Goal: Transaction & Acquisition: Purchase product/service

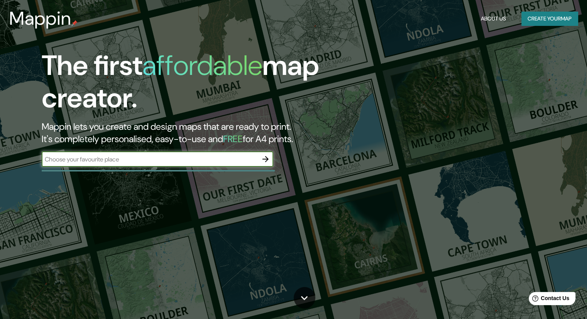
click at [557, 14] on button "Create your map" at bounding box center [549, 19] width 56 height 14
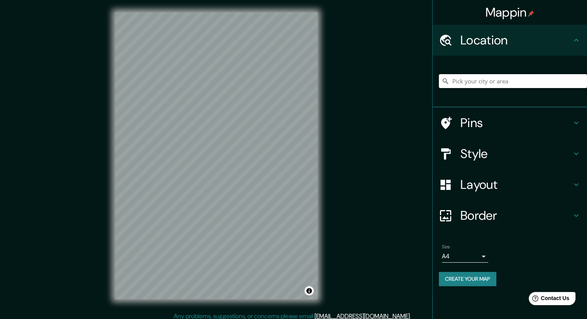
click at [500, 79] on input "Pick your city or area" at bounding box center [513, 81] width 148 height 14
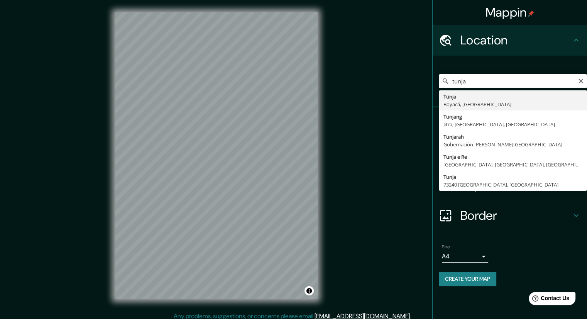
type input "Tunja, Boyacá, [GEOGRAPHIC_DATA]"
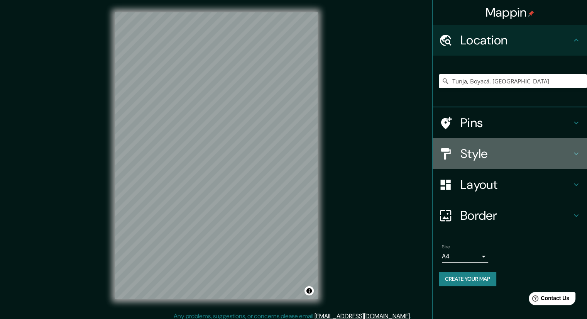
click at [553, 150] on h4 "Style" at bounding box center [515, 153] width 111 height 15
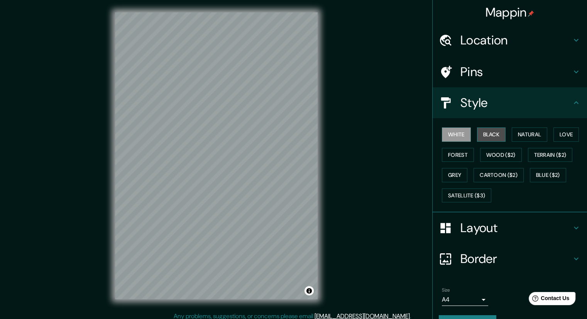
click at [495, 136] on button "Black" at bounding box center [491, 134] width 29 height 14
click at [527, 131] on button "Natural" at bounding box center [528, 134] width 35 height 14
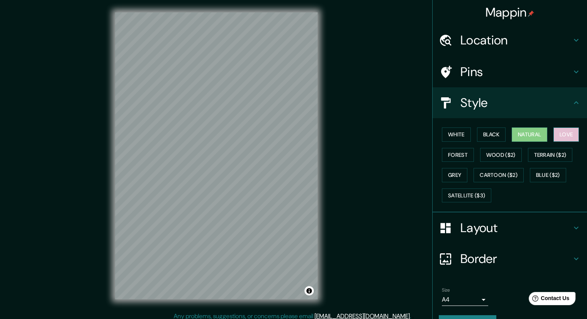
click at [566, 132] on button "Love" at bounding box center [565, 134] width 25 height 14
click at [445, 155] on button "Forest" at bounding box center [458, 155] width 32 height 14
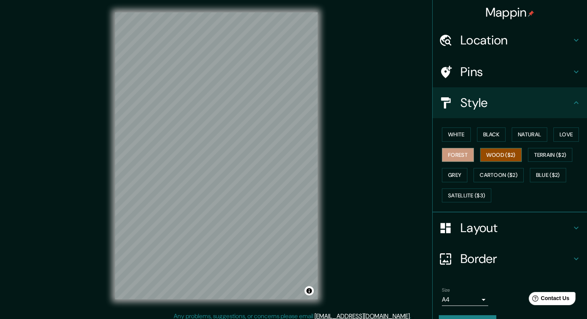
click at [487, 157] on button "Wood ($2)" at bounding box center [501, 155] width 42 height 14
click at [549, 153] on button "Terrain ($2)" at bounding box center [550, 155] width 45 height 14
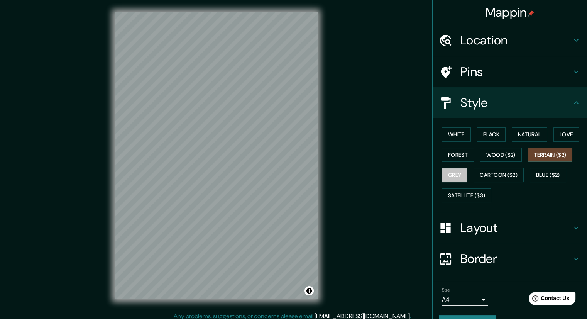
click at [451, 173] on button "Grey" at bounding box center [454, 175] width 25 height 14
click at [500, 169] on button "Cartoon ($2)" at bounding box center [498, 175] width 50 height 14
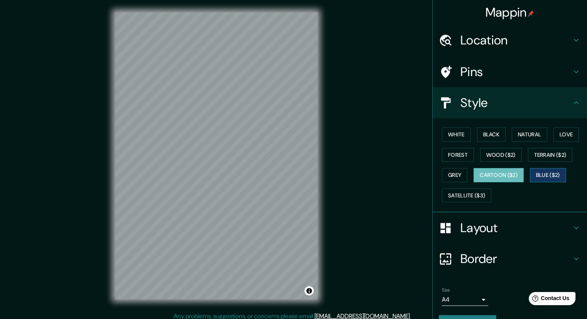
click at [562, 174] on button "Blue ($2)" at bounding box center [548, 175] width 36 height 14
click at [503, 176] on button "Cartoon ($2)" at bounding box center [498, 175] width 50 height 14
click at [472, 197] on button "Satellite ($3)" at bounding box center [466, 195] width 49 height 14
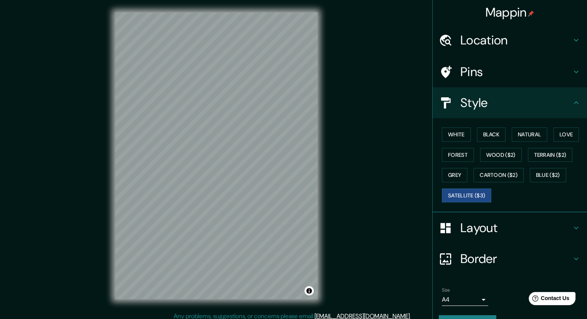
click at [551, 146] on div "White Black Natural Love Forest Wood ($2) Terrain ($2) Grey Cartoon ($2) Blue (…" at bounding box center [513, 164] width 148 height 81
click at [549, 156] on button "Terrain ($2)" at bounding box center [550, 155] width 45 height 14
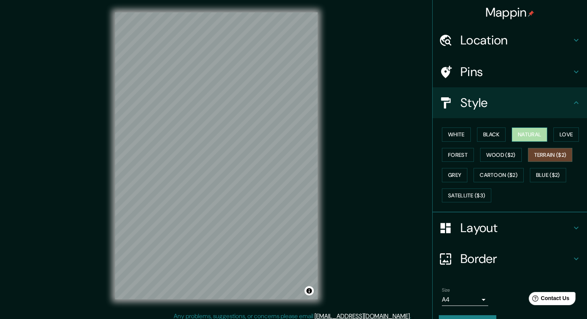
click at [528, 136] on button "Natural" at bounding box center [528, 134] width 35 height 14
click at [491, 132] on button "Black" at bounding box center [491, 134] width 29 height 14
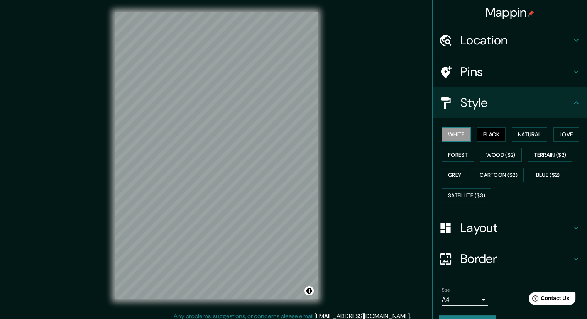
click at [458, 135] on button "White" at bounding box center [456, 134] width 29 height 14
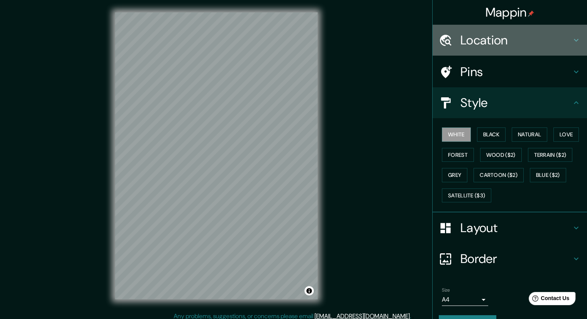
click at [498, 39] on h4 "Location" at bounding box center [515, 39] width 111 height 15
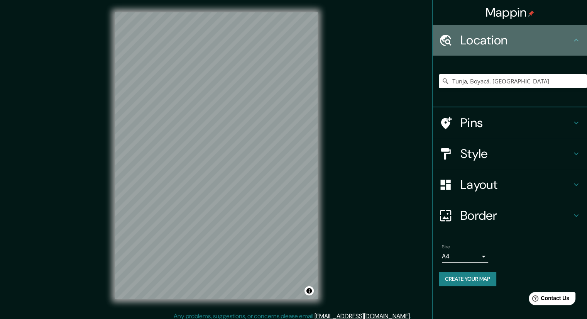
click at [500, 40] on h4 "Location" at bounding box center [515, 39] width 111 height 15
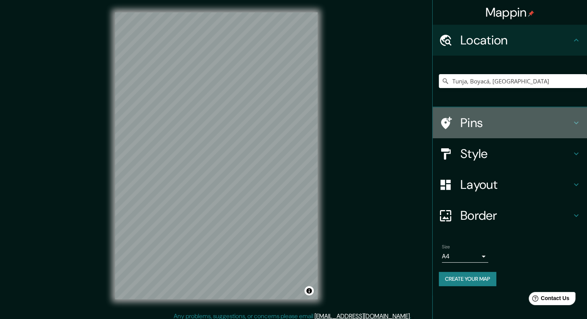
click at [497, 124] on h4 "Pins" at bounding box center [515, 122] width 111 height 15
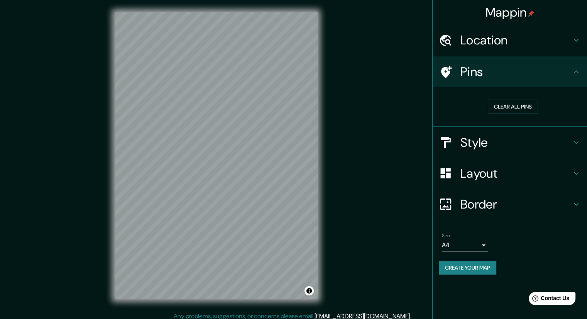
click at [490, 148] on h4 "Style" at bounding box center [515, 142] width 111 height 15
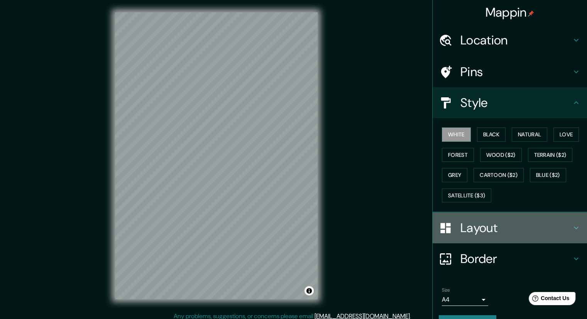
click at [477, 225] on h4 "Layout" at bounding box center [515, 227] width 111 height 15
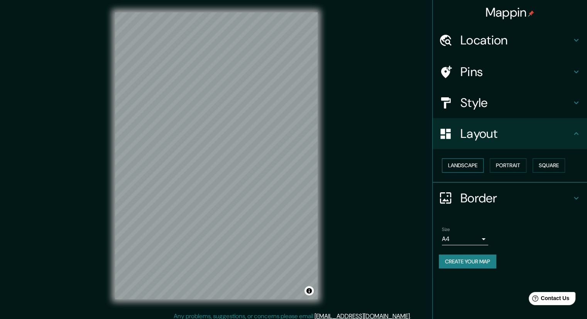
click at [471, 162] on button "Landscape" at bounding box center [463, 165] width 42 height 14
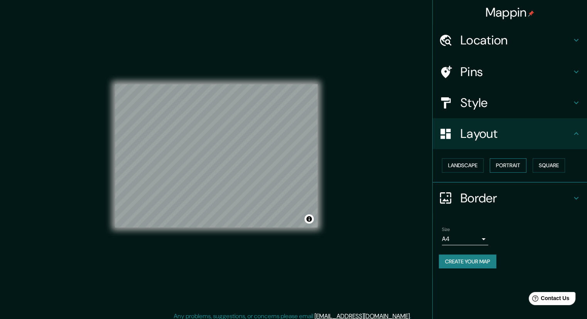
click at [504, 162] on button "Portrait" at bounding box center [507, 165] width 37 height 14
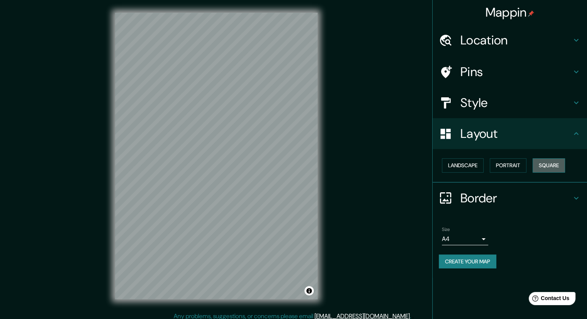
click at [547, 165] on button "Square" at bounding box center [548, 165] width 32 height 14
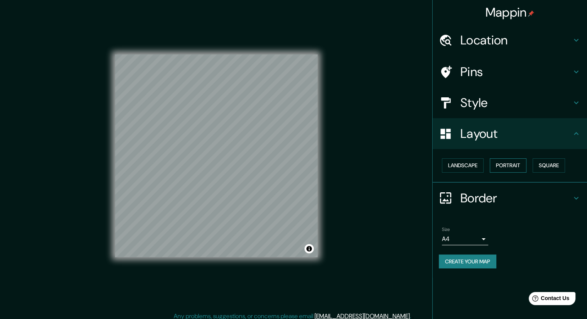
click at [517, 164] on button "Portrait" at bounding box center [507, 165] width 37 height 14
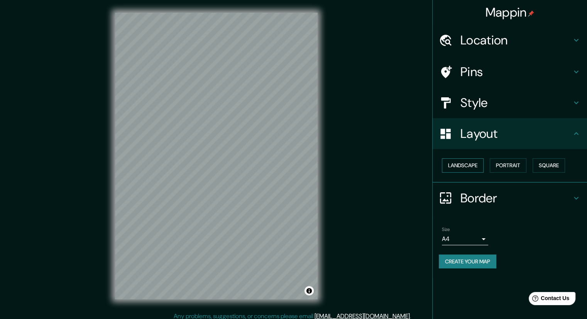
click at [481, 164] on button "Landscape" at bounding box center [463, 165] width 42 height 14
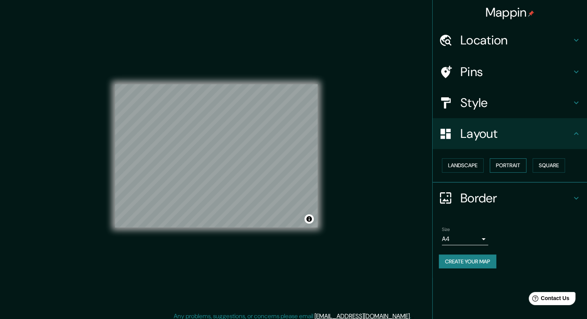
click at [511, 164] on button "Portrait" at bounding box center [507, 165] width 37 height 14
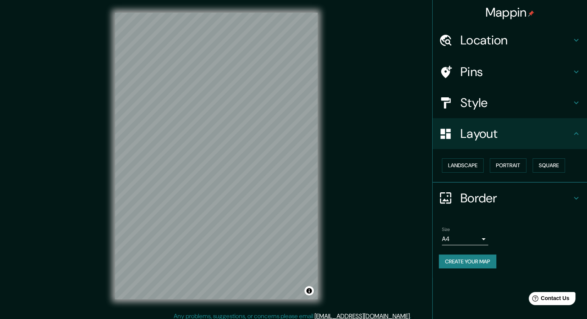
click at [489, 110] on h4 "Style" at bounding box center [515, 102] width 111 height 15
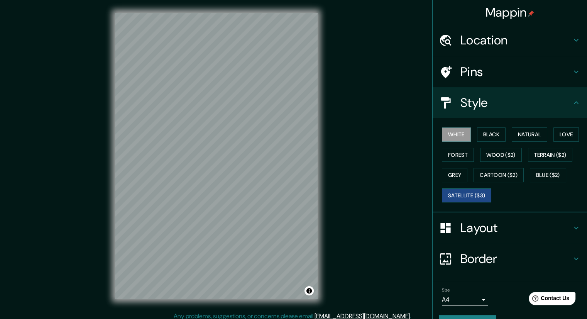
click at [474, 195] on button "Satellite ($3)" at bounding box center [466, 195] width 49 height 14
click at [493, 172] on button "Cartoon ($2)" at bounding box center [498, 175] width 50 height 14
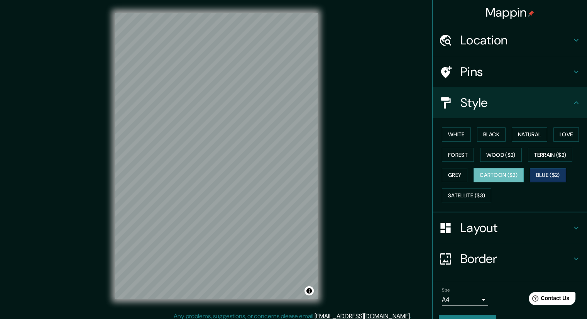
click at [542, 172] on button "Blue ($2)" at bounding box center [548, 175] width 36 height 14
click at [457, 174] on button "Grey" at bounding box center [454, 175] width 25 height 14
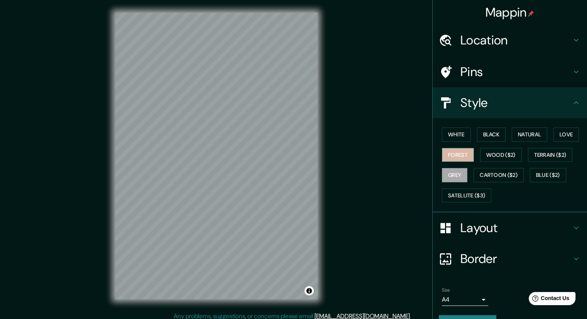
click at [454, 152] on button "Forest" at bounding box center [458, 155] width 32 height 14
click at [491, 152] on button "Wood ($2)" at bounding box center [501, 155] width 42 height 14
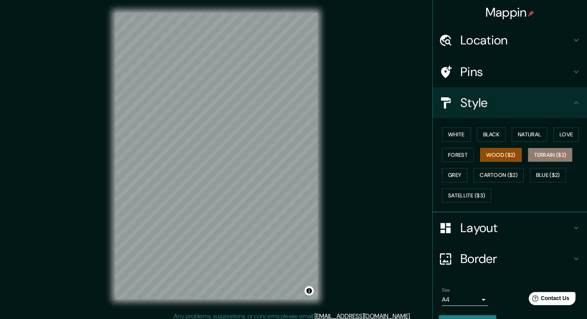
click at [537, 150] on button "Terrain ($2)" at bounding box center [550, 155] width 45 height 14
click at [573, 137] on button "Love" at bounding box center [565, 134] width 25 height 14
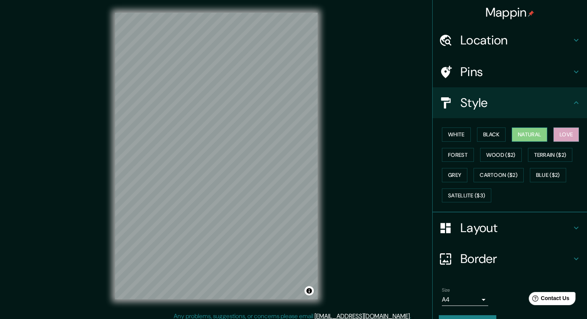
click at [528, 133] on button "Natural" at bounding box center [528, 134] width 35 height 14
click at [490, 135] on button "Black" at bounding box center [491, 134] width 29 height 14
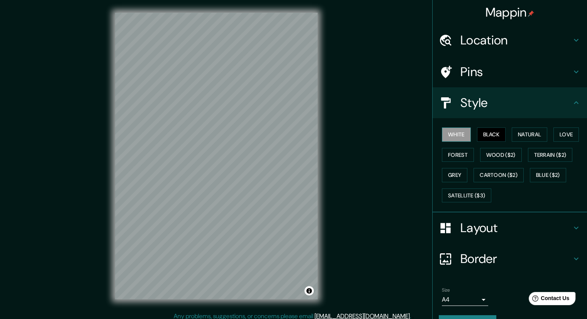
click at [448, 137] on button "White" at bounding box center [456, 134] width 29 height 14
drag, startPoint x: 455, startPoint y: 158, endPoint x: 457, endPoint y: 164, distance: 6.8
click at [455, 158] on button "Forest" at bounding box center [458, 155] width 32 height 14
click at [455, 179] on button "Grey" at bounding box center [454, 175] width 25 height 14
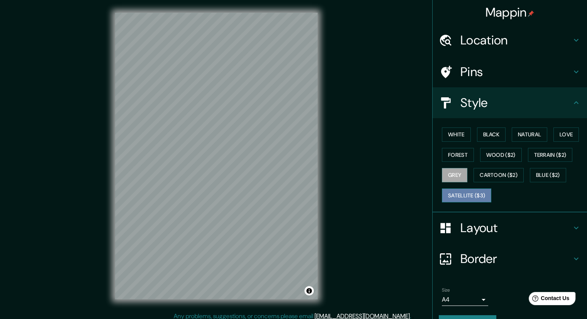
click at [460, 199] on button "Satellite ($3)" at bounding box center [466, 195] width 49 height 14
